Goal: Task Accomplishment & Management: Manage account settings

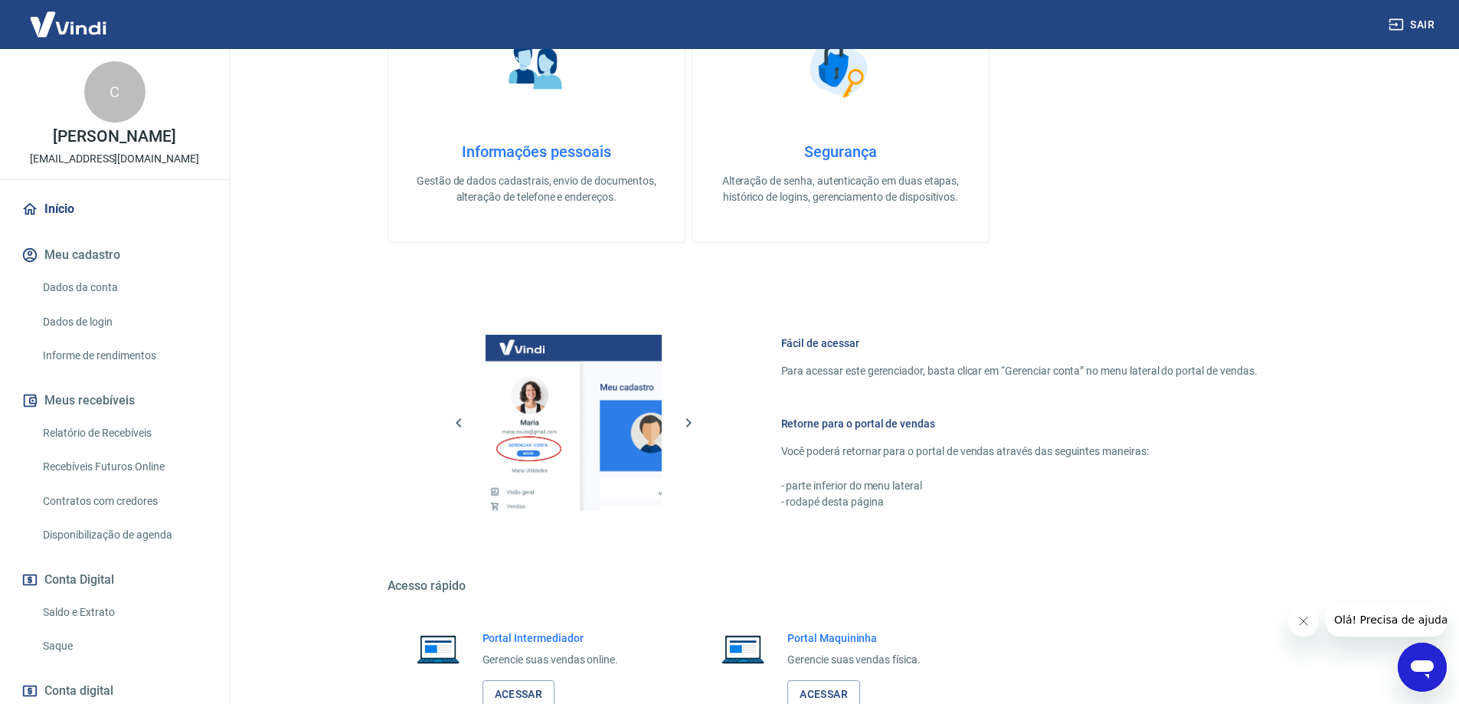
scroll to position [490, 0]
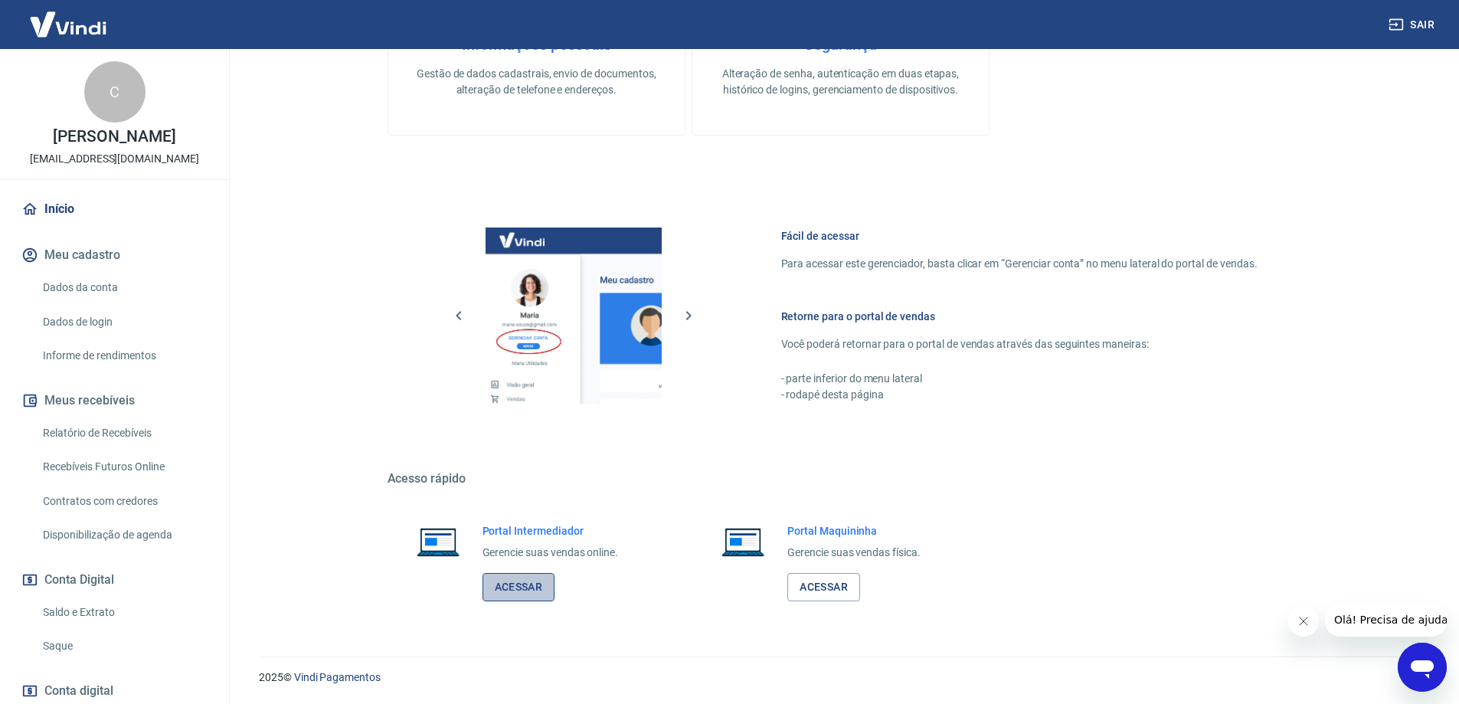
click at [522, 586] on link "Acessar" at bounding box center [518, 587] width 73 height 28
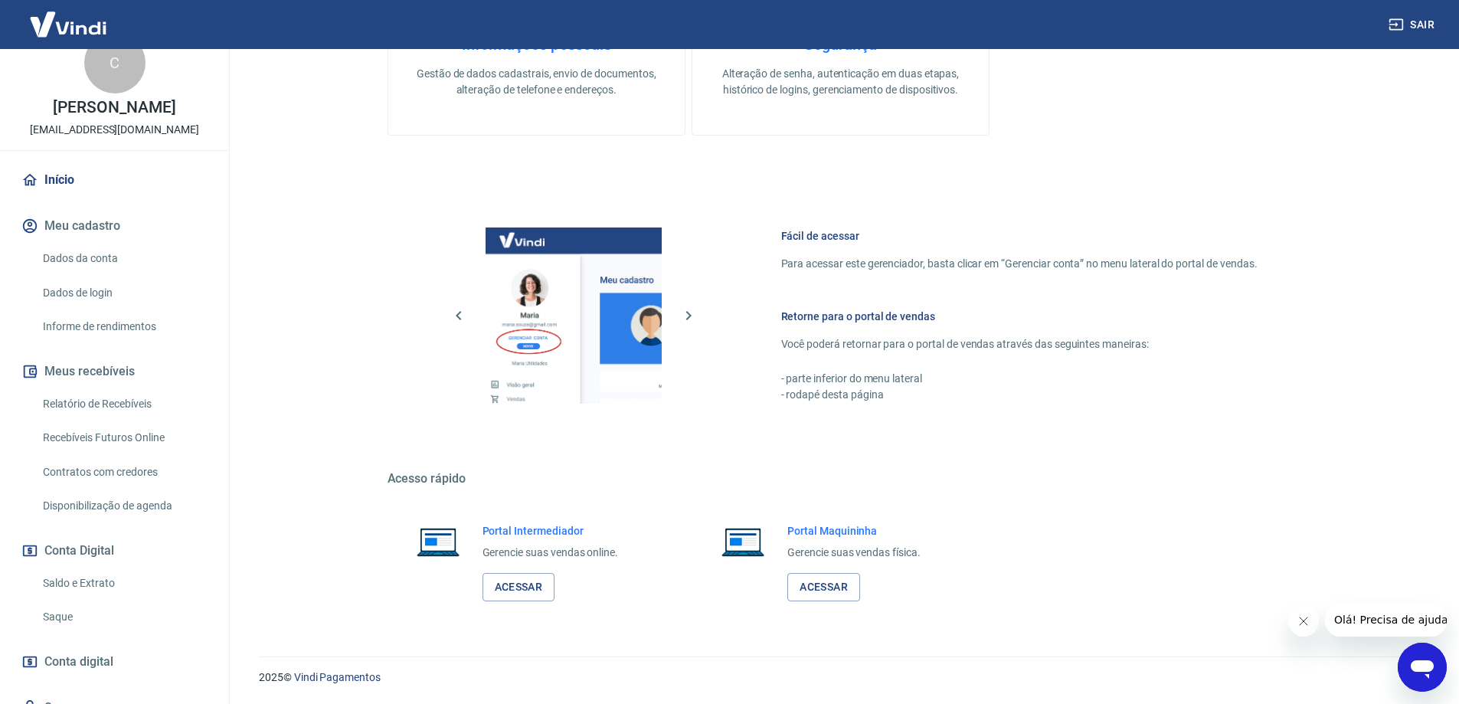
scroll to position [0, 0]
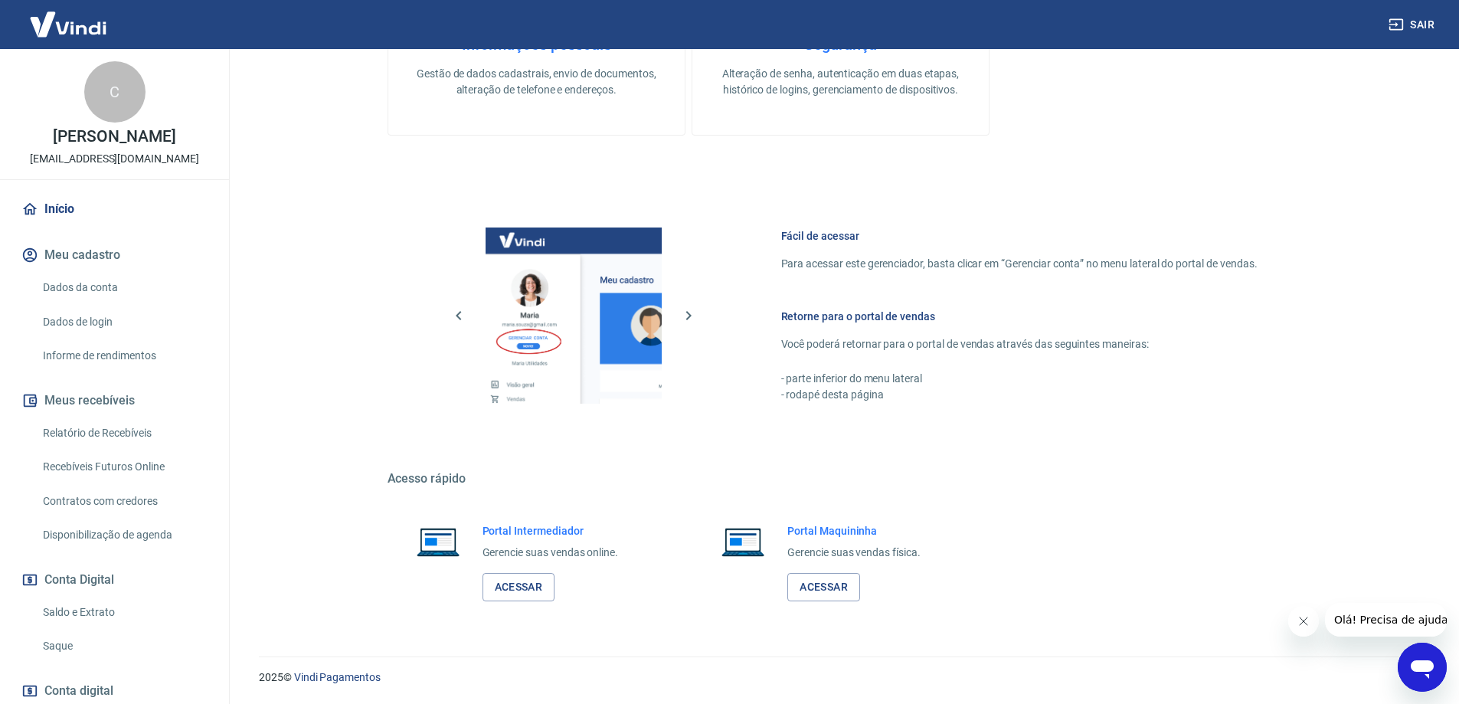
click at [1415, 25] on button "Sair" at bounding box center [1412, 25] width 55 height 28
